Goal: Communication & Community: Ask a question

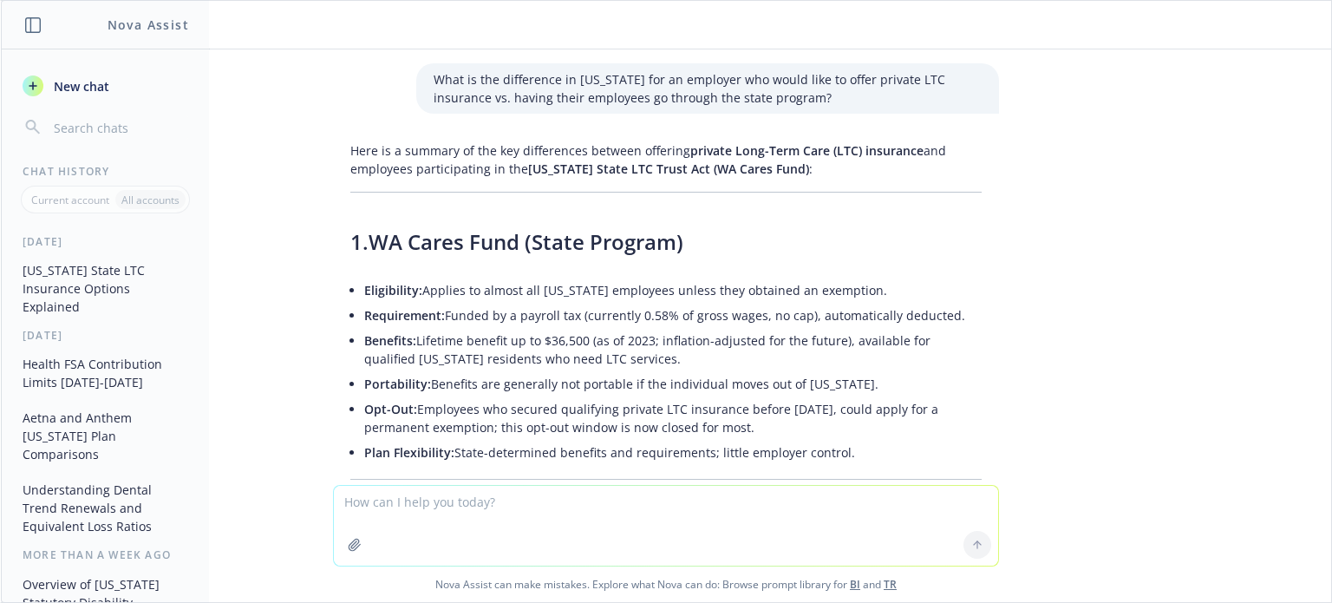
scroll to position [1579, 0]
